Goal: Entertainment & Leisure: Consume media (video, audio)

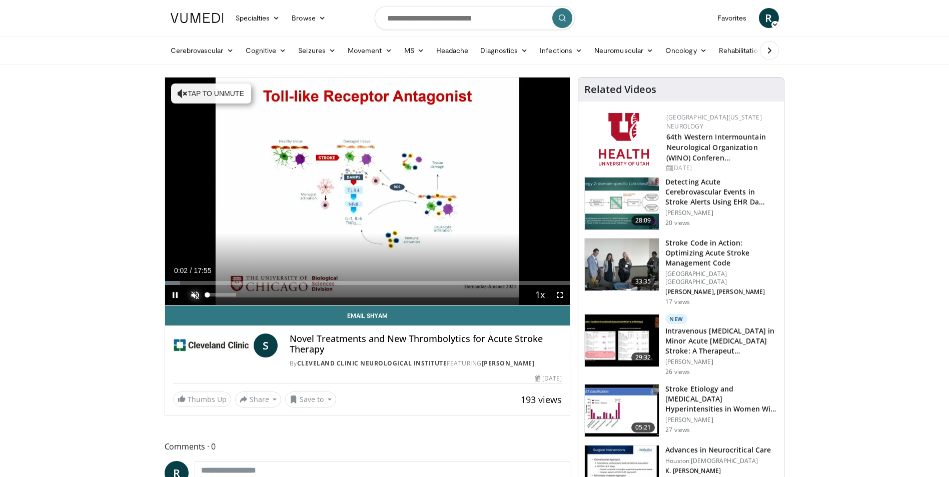
click at [192, 292] on span "Video Player" at bounding box center [195, 295] width 20 height 20
